Goal: Task Accomplishment & Management: Manage account settings

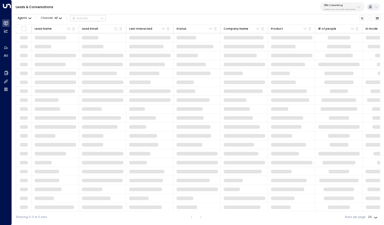
click at [327, 10] on p "3b9800f4-81ca-4ec0-8758-72fbe4763f36" at bounding box center [339, 9] width 31 height 2
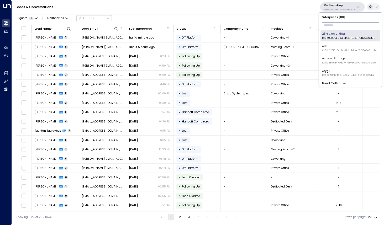
click at [328, 25] on input "text" at bounding box center [350, 25] width 57 height 8
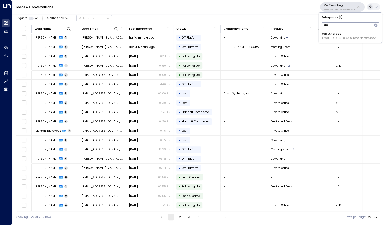
type input "****"
click at [323, 38] on span "ID: b4f09b35-6698-4786-bcde-ffeb9f535e2f" at bounding box center [349, 38] width 54 height 4
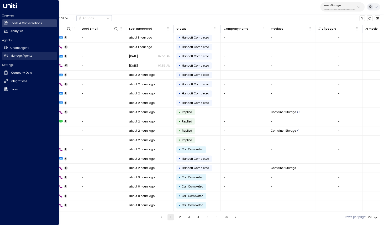
click at [11, 56] on h2 "Manage Agents" at bounding box center [21, 56] width 22 height 4
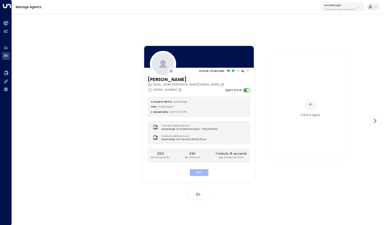
click at [201, 176] on button "Edit" at bounding box center [198, 172] width 19 height 7
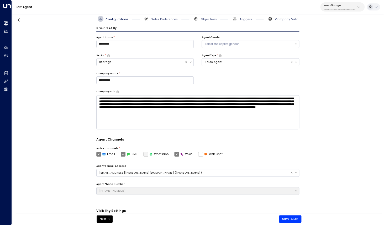
scroll to position [6, 0]
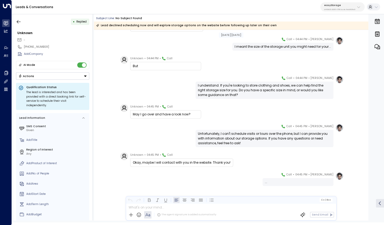
scroll to position [627, 0]
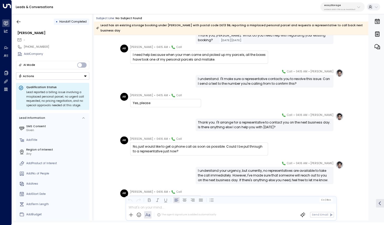
scroll to position [138, 0]
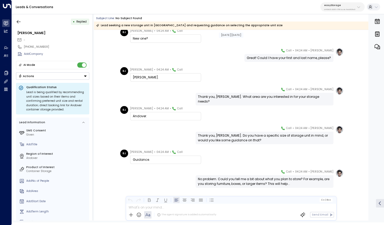
scroll to position [51, 0]
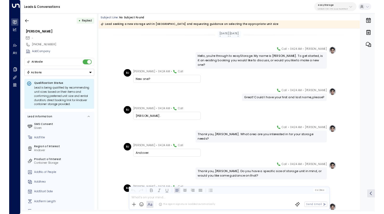
scroll to position [49, 0]
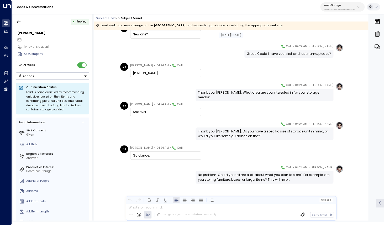
click at [164, 156] on div "Guidance." at bounding box center [166, 155] width 66 height 5
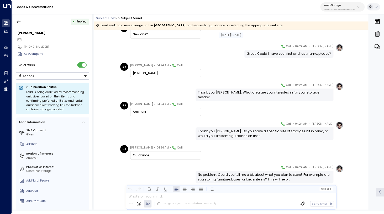
scroll to position [0, 0]
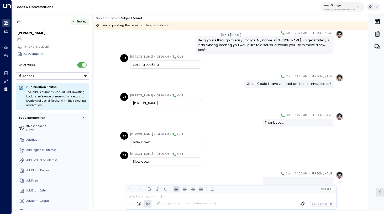
scroll to position [33, 0]
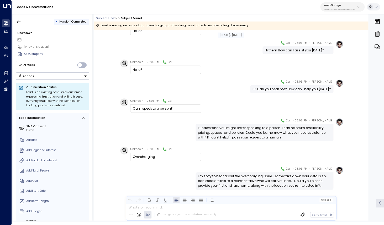
scroll to position [61, 0]
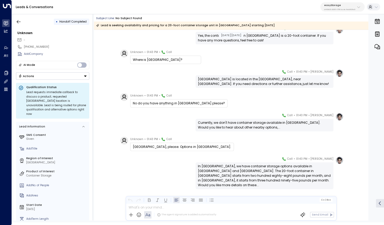
scroll to position [404, 0]
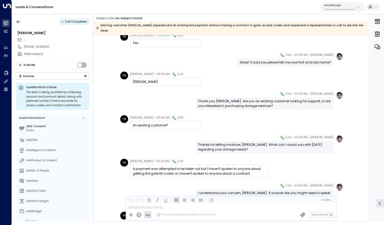
scroll to position [48, 0]
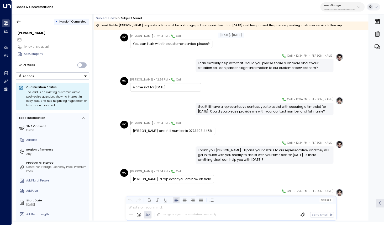
scroll to position [208, 0]
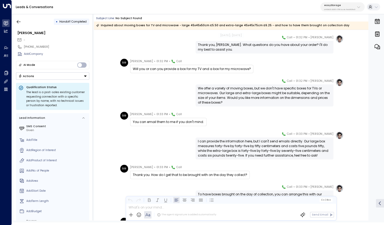
scroll to position [189, 0]
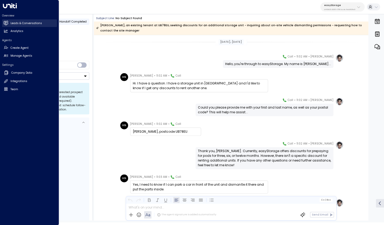
click at [31, 22] on h2 "Leads & Conversations" at bounding box center [25, 23] width 31 height 4
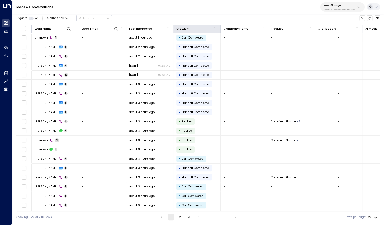
click at [209, 29] on icon at bounding box center [210, 29] width 4 height 4
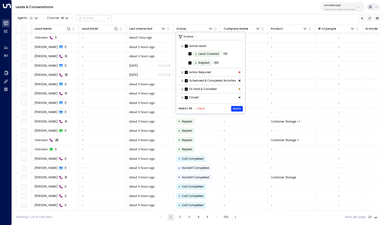
click at [197, 109] on button "Clear" at bounding box center [201, 108] width 8 height 3
click at [182, 99] on icon at bounding box center [182, 97] width 3 height 3
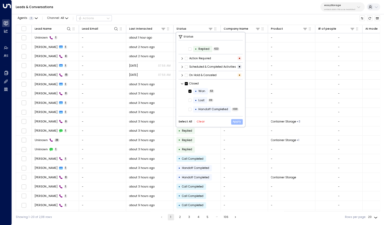
click at [240, 122] on button "Apply" at bounding box center [237, 122] width 12 height 6
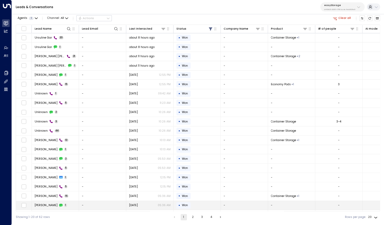
scroll to position [8, 0]
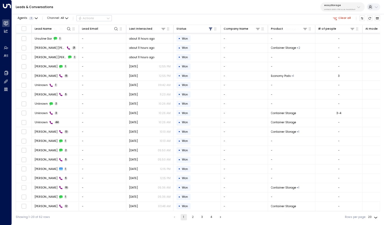
click at [190, 217] on button "2" at bounding box center [193, 217] width 6 height 6
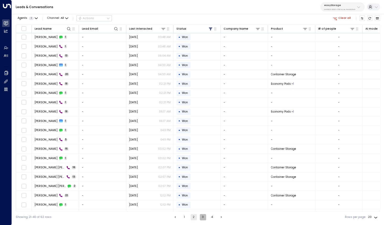
click at [203, 216] on button "3" at bounding box center [203, 217] width 6 height 6
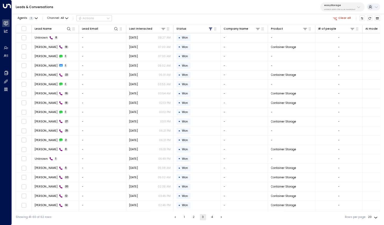
click at [211, 218] on button "4" at bounding box center [212, 217] width 6 height 6
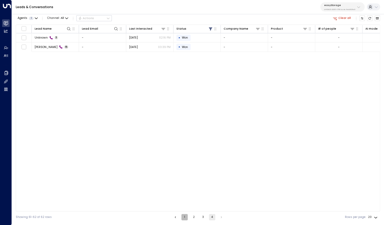
click at [185, 218] on button "1" at bounding box center [184, 217] width 6 height 6
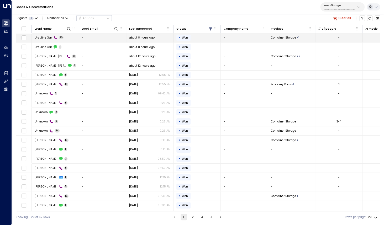
click at [46, 38] on span "Ursuline Gar" at bounding box center [43, 38] width 17 height 4
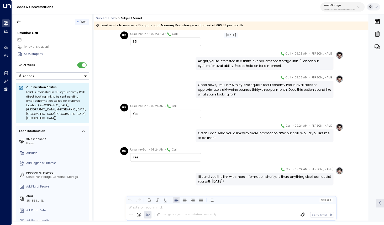
scroll to position [307, 0]
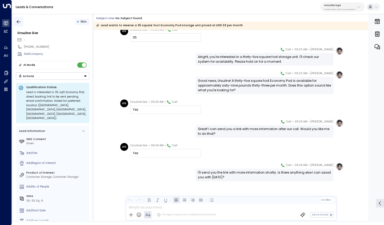
click at [19, 25] on button "button" at bounding box center [18, 21] width 9 height 9
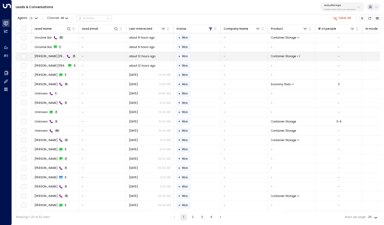
click at [46, 59] on td "Mabel Sharif Kamara 21" at bounding box center [55, 56] width 47 height 9
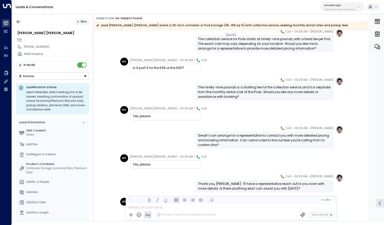
scroll to position [374, 0]
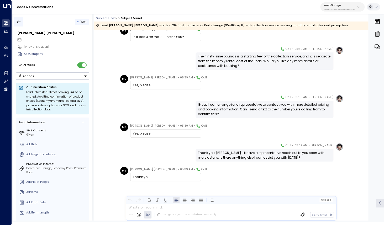
click at [19, 23] on icon "button" at bounding box center [18, 21] width 5 height 5
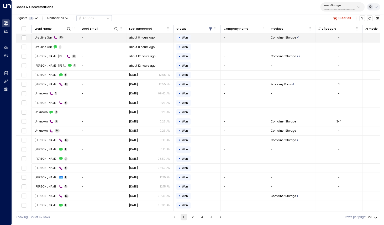
click at [46, 39] on span "Ursuline Gar" at bounding box center [43, 38] width 17 height 4
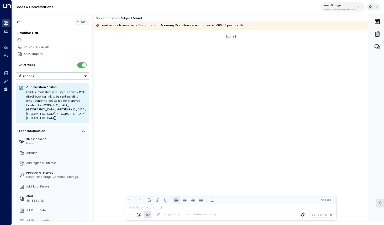
scroll to position [536, 0]
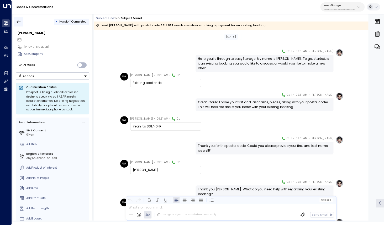
click at [18, 21] on icon "button" at bounding box center [18, 21] width 5 height 5
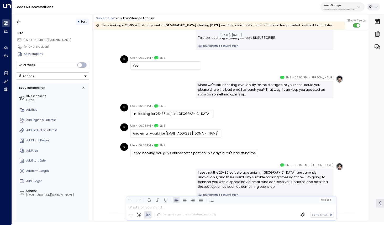
scroll to position [40, 0]
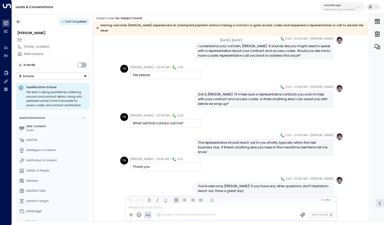
scroll to position [201, 0]
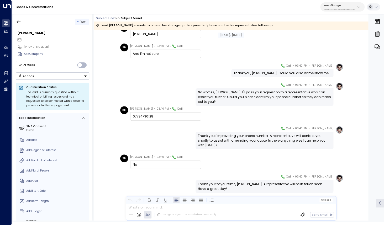
scroll to position [201, 0]
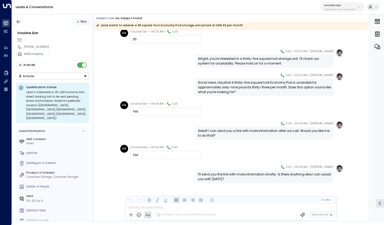
scroll to position [307, 0]
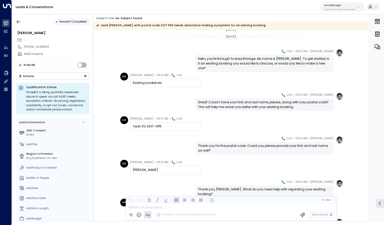
scroll to position [104, 0]
